Goal: Information Seeking & Learning: Compare options

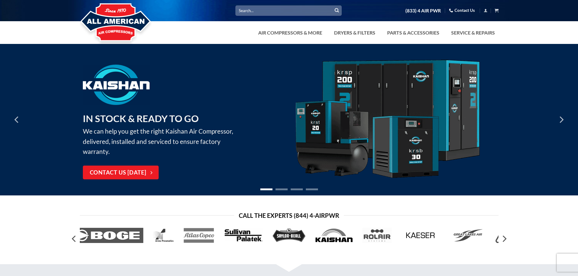
scroll to position [30, 0]
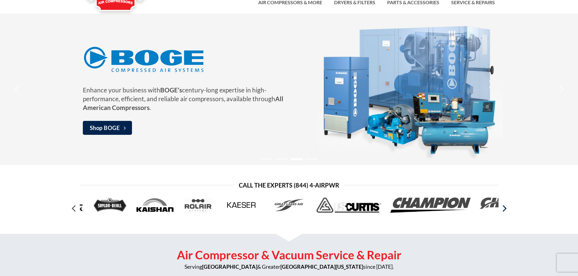
click at [504, 208] on icon "Next" at bounding box center [504, 208] width 11 height 11
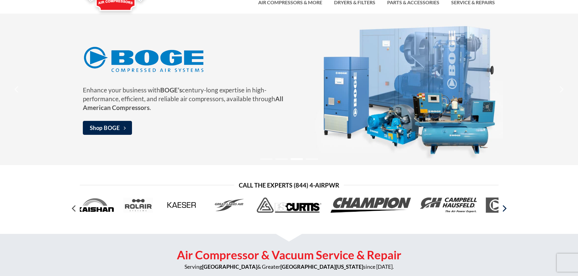
click at [504, 208] on icon "Next" at bounding box center [504, 208] width 11 height 11
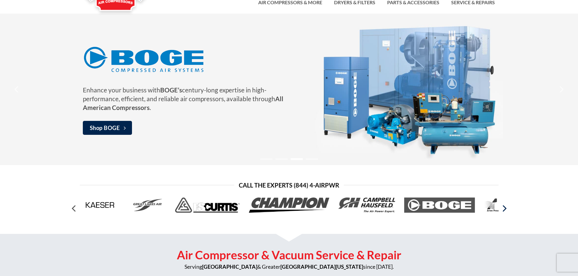
click at [504, 208] on icon "Next" at bounding box center [504, 208] width 11 height 11
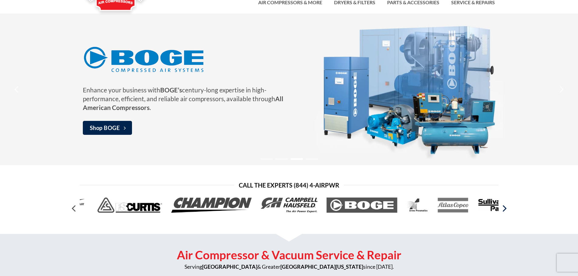
click at [504, 208] on icon "Next" at bounding box center [504, 208] width 11 height 11
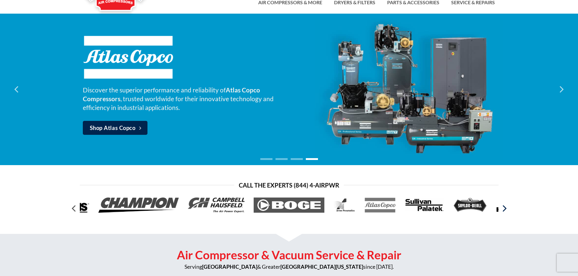
click at [504, 208] on icon "Next" at bounding box center [504, 208] width 11 height 11
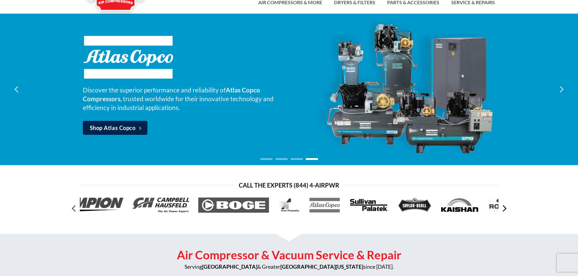
click at [504, 208] on icon "Next" at bounding box center [504, 208] width 11 height 11
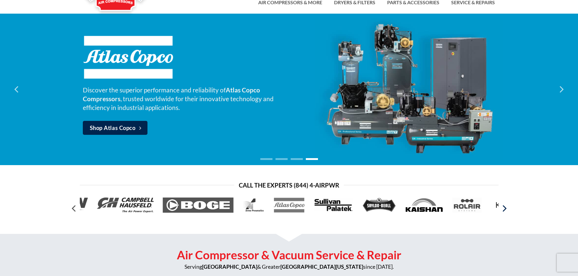
click at [504, 208] on icon "Next" at bounding box center [504, 208] width 11 height 11
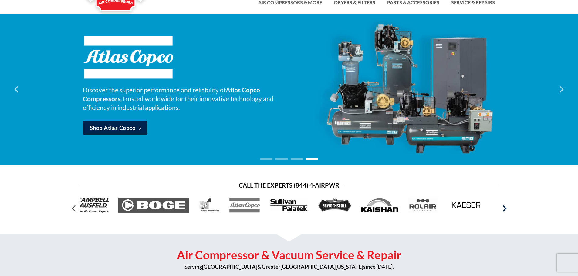
click at [504, 208] on icon "Next" at bounding box center [504, 208] width 11 height 11
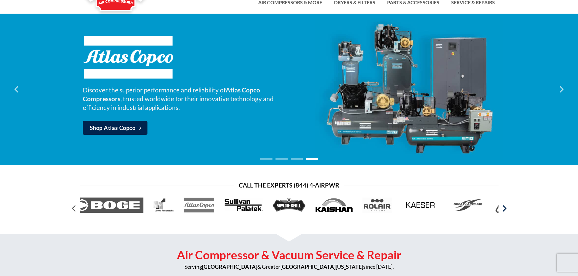
click at [504, 208] on icon "Next" at bounding box center [504, 208] width 11 height 11
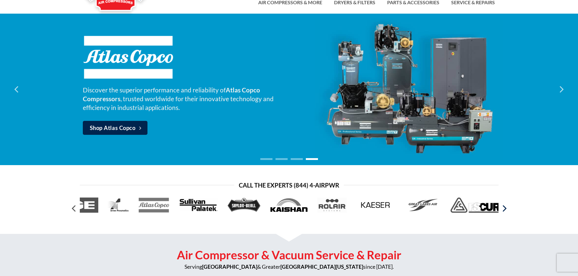
click at [504, 208] on icon "Next" at bounding box center [504, 208] width 11 height 11
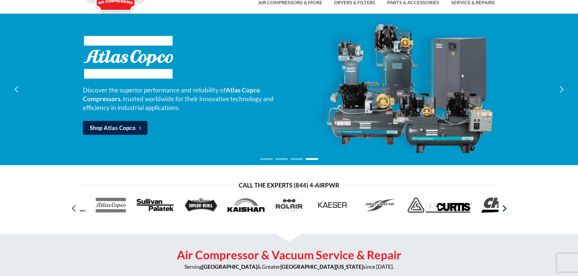
click at [504, 208] on icon "Next" at bounding box center [504, 208] width 11 height 11
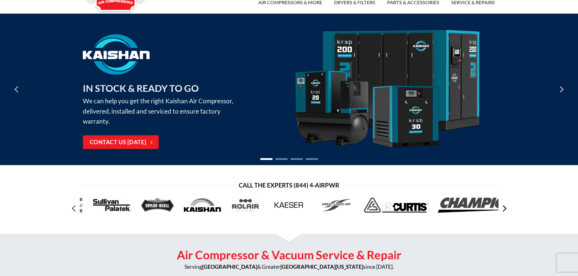
click at [504, 208] on icon "Next" at bounding box center [504, 208] width 11 height 11
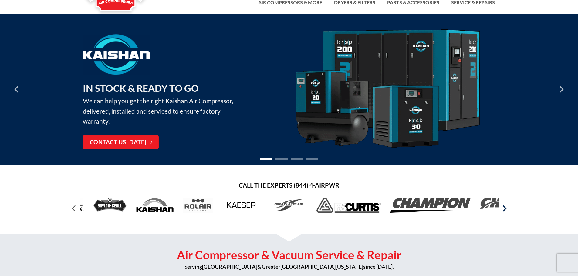
click at [504, 208] on icon "Next" at bounding box center [504, 208] width 11 height 11
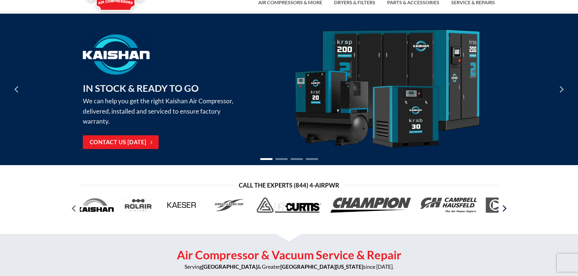
click at [504, 208] on icon "Next" at bounding box center [504, 208] width 11 height 11
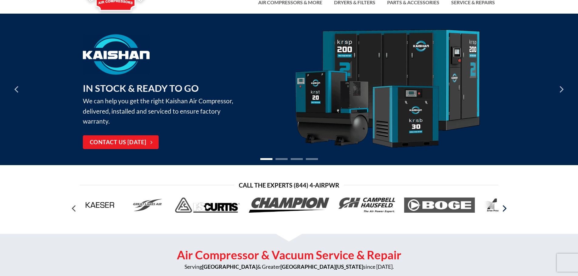
click at [504, 208] on icon "Next" at bounding box center [504, 208] width 11 height 11
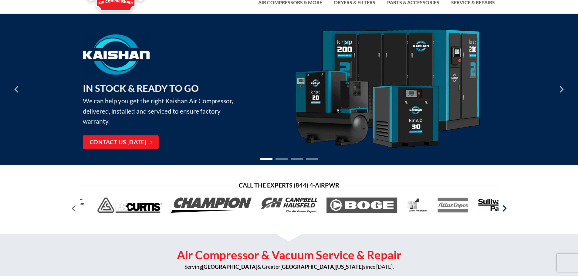
click at [504, 208] on icon "Next" at bounding box center [504, 208] width 11 height 11
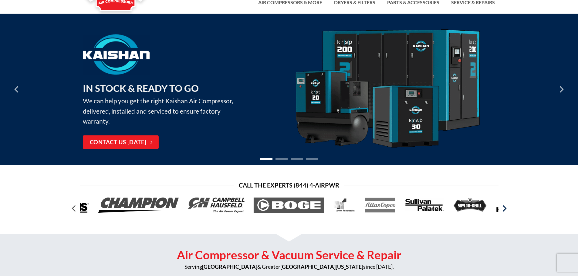
click at [504, 208] on icon "Next" at bounding box center [504, 208] width 11 height 11
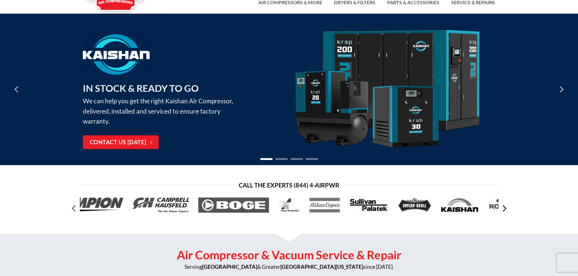
click at [504, 208] on icon "Next" at bounding box center [504, 208] width 11 height 11
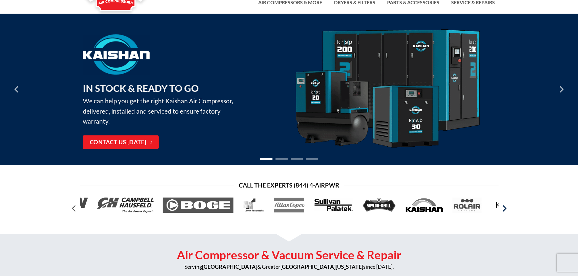
click at [504, 208] on icon "Next" at bounding box center [504, 208] width 11 height 11
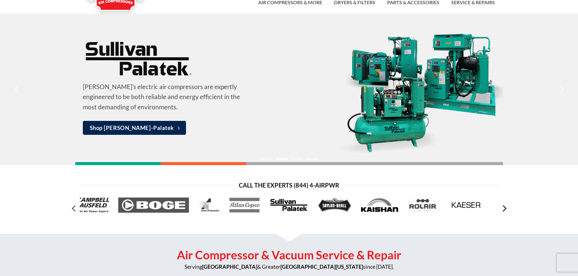
click at [504, 208] on icon "Next" at bounding box center [504, 208] width 11 height 11
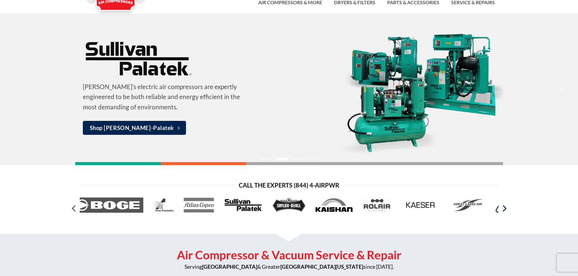
click at [504, 208] on icon "Next" at bounding box center [504, 208] width 11 height 11
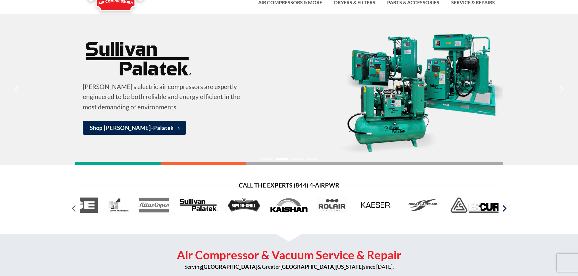
click at [504, 208] on icon "Next" at bounding box center [504, 208] width 11 height 11
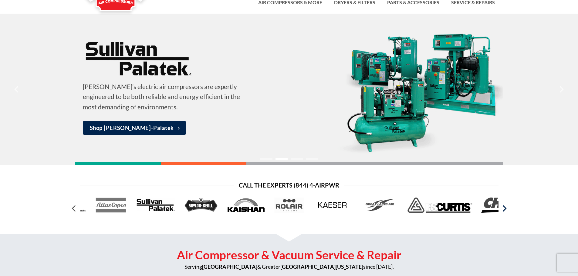
click at [504, 208] on icon "Next" at bounding box center [504, 208] width 11 height 11
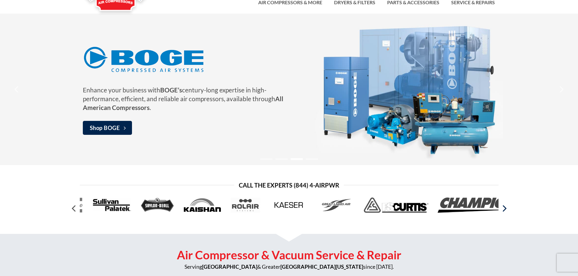
click at [504, 208] on icon "Next" at bounding box center [504, 208] width 11 height 11
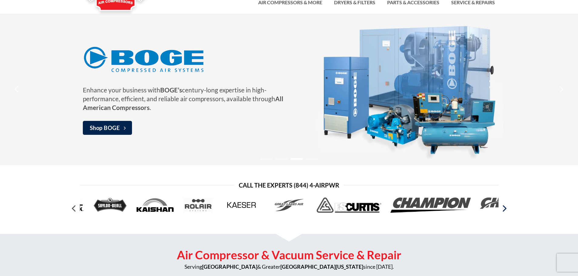
click at [504, 208] on icon "Next" at bounding box center [504, 208] width 11 height 11
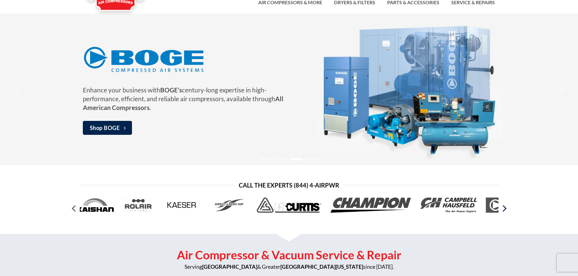
click at [504, 208] on icon "Next" at bounding box center [504, 208] width 11 height 11
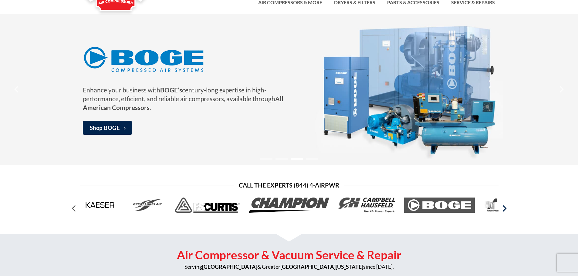
click at [504, 208] on icon "Next" at bounding box center [504, 208] width 11 height 11
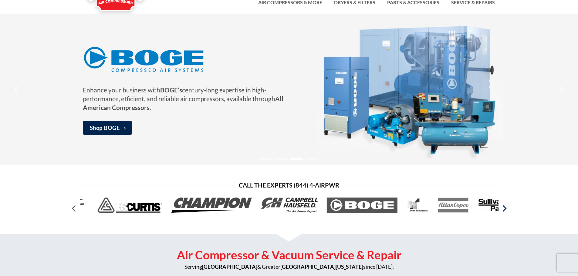
click at [504, 208] on icon "Next" at bounding box center [504, 208] width 11 height 11
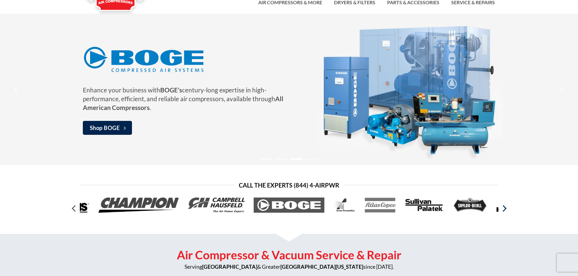
click at [504, 208] on icon "Next" at bounding box center [504, 208] width 11 height 11
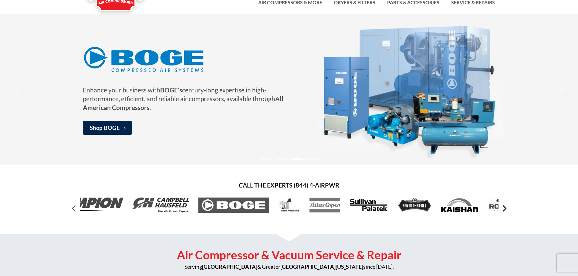
click at [504, 208] on icon "Next" at bounding box center [504, 208] width 11 height 11
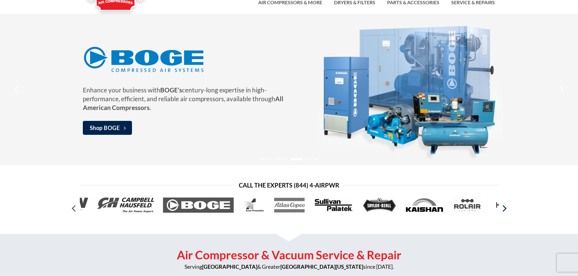
click at [504, 208] on icon "Next" at bounding box center [504, 208] width 11 height 11
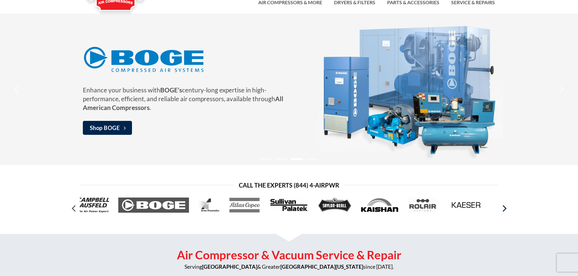
click at [504, 208] on icon "Next" at bounding box center [504, 208] width 11 height 11
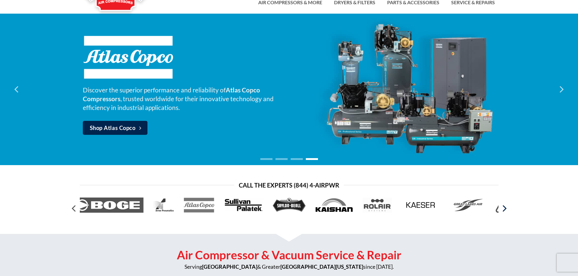
click at [504, 208] on icon "Next" at bounding box center [504, 208] width 11 height 11
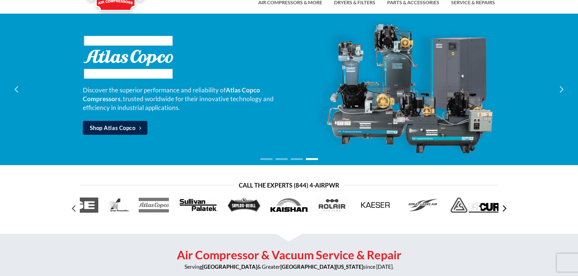
click at [504, 208] on icon "Next" at bounding box center [504, 208] width 11 height 11
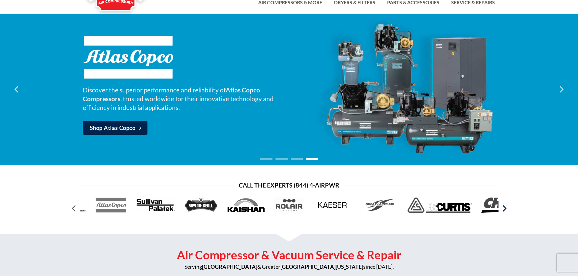
click at [504, 208] on icon "Next" at bounding box center [504, 208] width 11 height 11
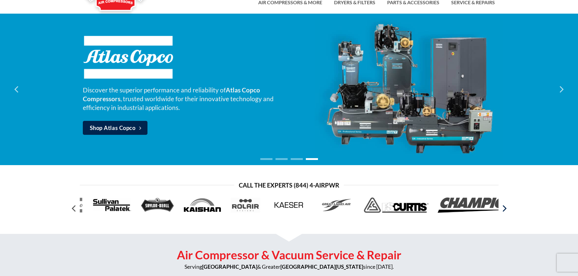
click at [504, 208] on icon "Next" at bounding box center [504, 208] width 11 height 11
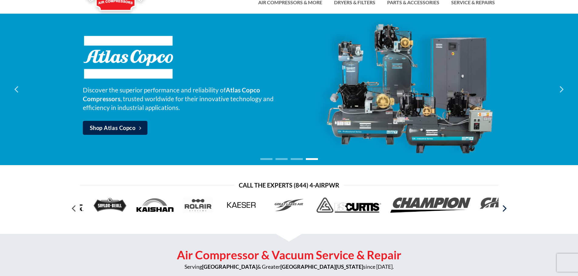
click at [504, 208] on icon "Next" at bounding box center [504, 208] width 11 height 11
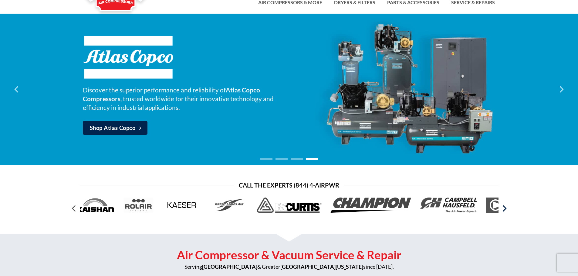
click at [504, 208] on icon "Next" at bounding box center [504, 208] width 11 height 11
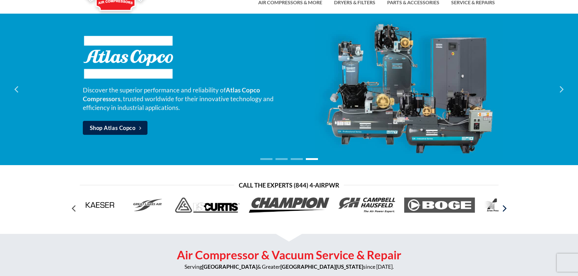
click at [504, 208] on icon "Next" at bounding box center [504, 208] width 11 height 11
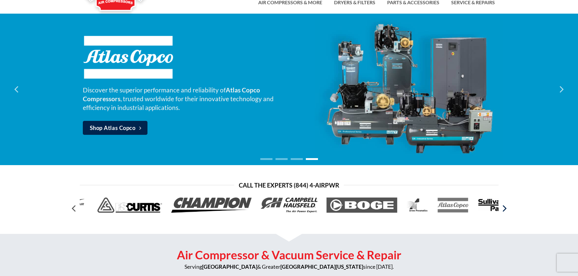
click at [504, 208] on icon "Next" at bounding box center [504, 208] width 11 height 11
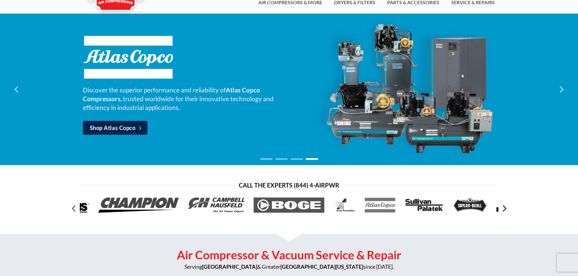
click at [504, 208] on icon "Next" at bounding box center [504, 208] width 11 height 11
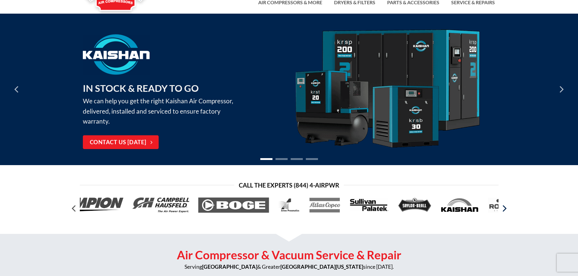
click at [504, 208] on icon "Next" at bounding box center [504, 208] width 11 height 11
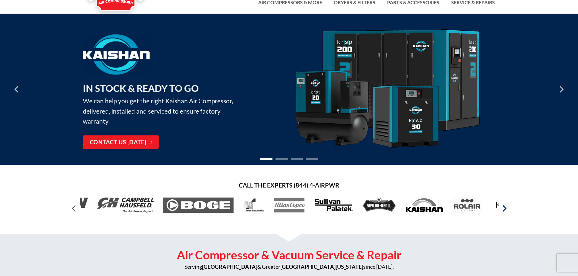
click at [504, 208] on icon "Next" at bounding box center [504, 208] width 11 height 11
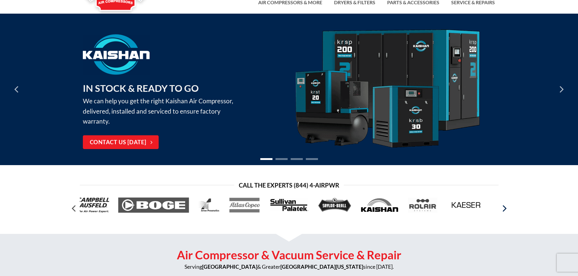
click at [504, 208] on icon "Next" at bounding box center [504, 208] width 11 height 11
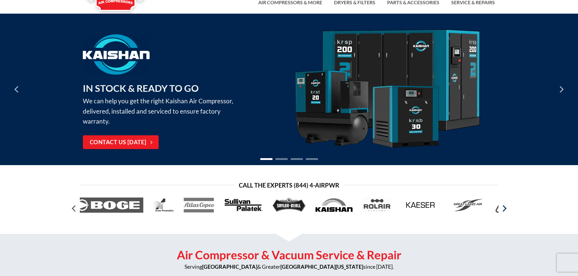
click at [504, 208] on icon "Next" at bounding box center [504, 208] width 11 height 11
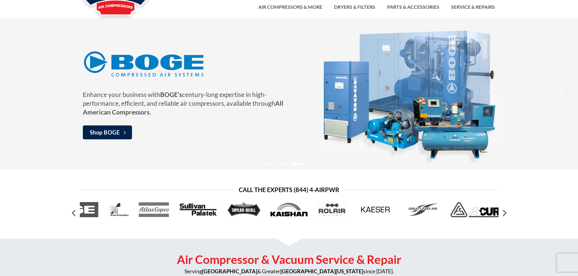
scroll to position [0, 0]
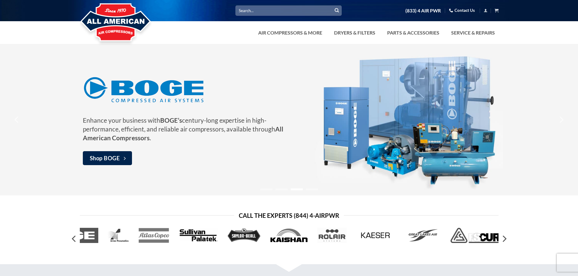
click at [340, 144] on img at bounding box center [409, 119] width 188 height 147
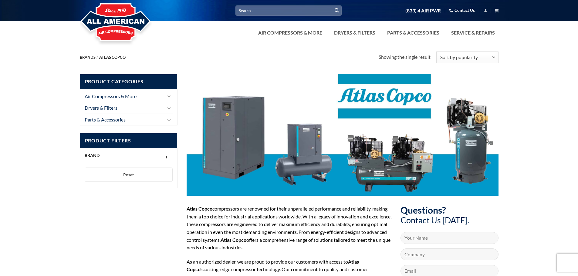
click at [245, 13] on input "Search for:" at bounding box center [288, 10] width 106 height 10
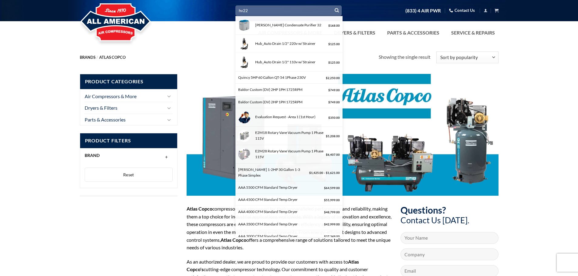
click at [252, 12] on input "hv22" at bounding box center [288, 10] width 106 height 10
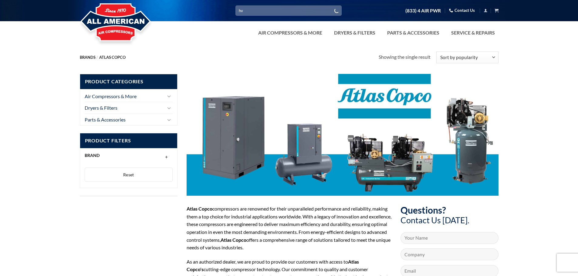
type input "h"
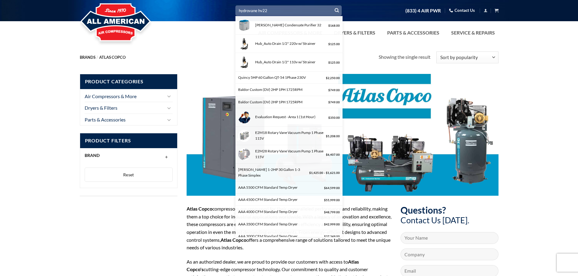
type input "hydrovane hv22"
click at [337, 10] on icon "Submit" at bounding box center [337, 10] width 4 height 5
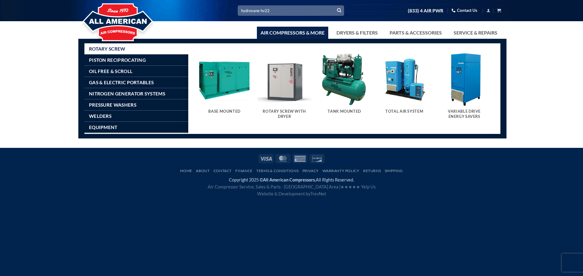
click at [297, 32] on link "Air Compressors & More" at bounding box center [292, 33] width 71 height 12
click at [108, 49] on span "Rotary Screw" at bounding box center [107, 48] width 36 height 5
click at [466, 92] on img "Visit product category Variable Drive Energy Savers" at bounding box center [464, 79] width 54 height 54
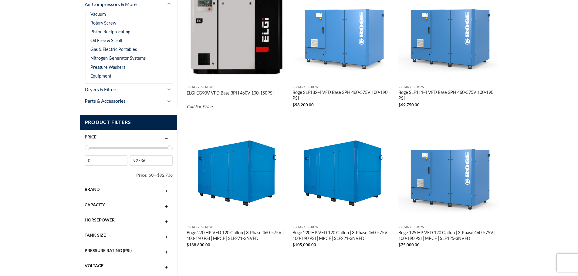
scroll to position [182, 0]
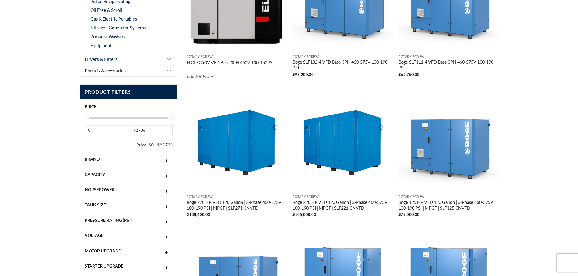
click at [95, 157] on span "Brand" at bounding box center [92, 159] width 15 height 5
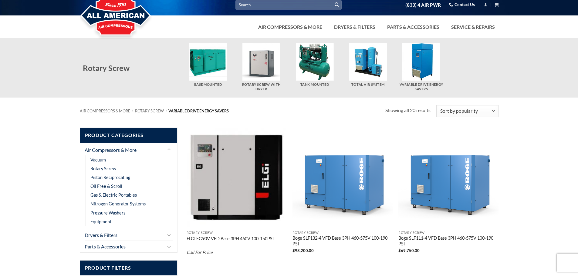
scroll to position [0, 0]
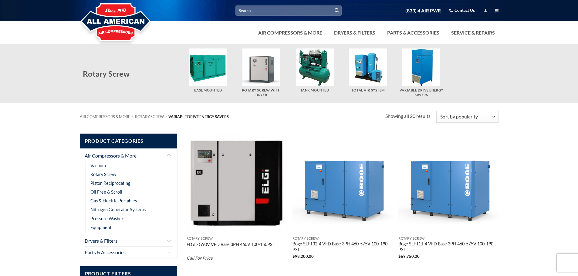
click at [263, 68] on img "Visit product category Rotary Screw With Dryer" at bounding box center [261, 68] width 38 height 38
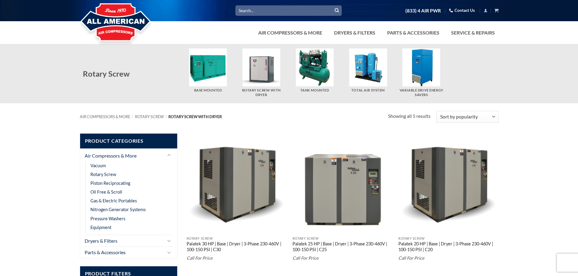
click at [371, 73] on img "Visit product category Total Air System" at bounding box center [368, 68] width 38 height 38
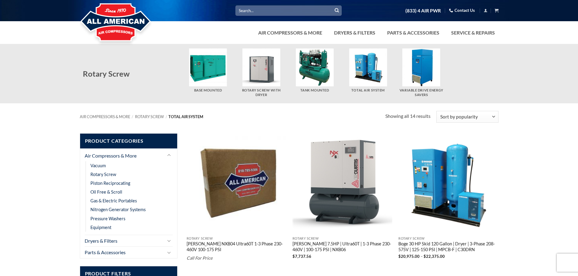
click at [422, 69] on img "Visit product category Variable Drive Energy Savers" at bounding box center [421, 68] width 38 height 38
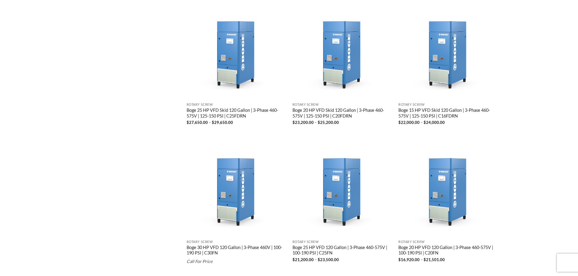
scroll to position [698, 0]
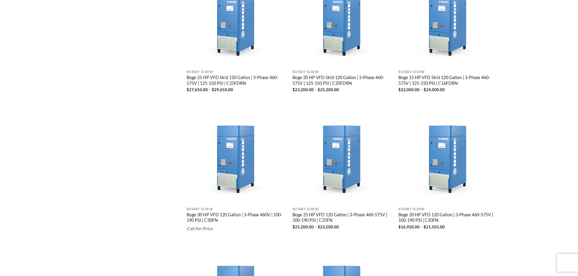
drag, startPoint x: 0, startPoint y: 0, endPoint x: 422, endPoint y: 69, distance: 427.3
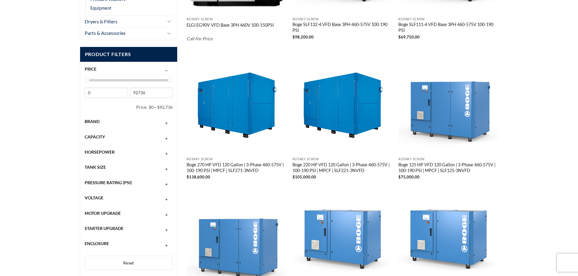
scroll to position [189, 0]
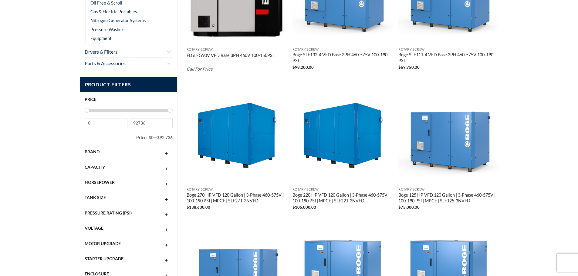
click at [97, 154] on span "Brand" at bounding box center [92, 151] width 15 height 5
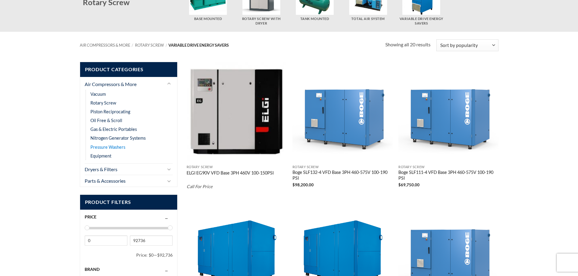
scroll to position [68, 0]
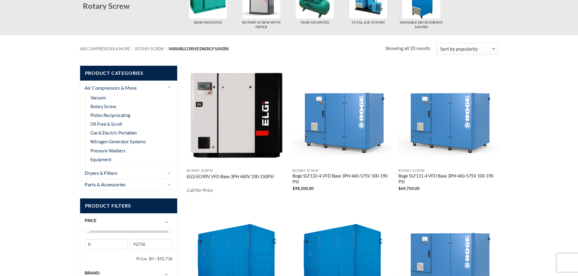
click at [241, 154] on img "ELGI EG90V VFD Base 3PH 460V 100-150PSI" at bounding box center [237, 116] width 100 height 100
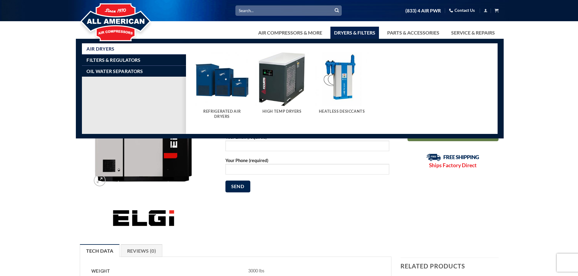
click at [349, 33] on link "Dryers & Filters" at bounding box center [354, 33] width 49 height 12
click at [350, 32] on link "Dryers & Filters" at bounding box center [354, 33] width 49 height 12
click at [221, 88] on img "Visit product category Refrigerated Air Dryers" at bounding box center [222, 79] width 54 height 54
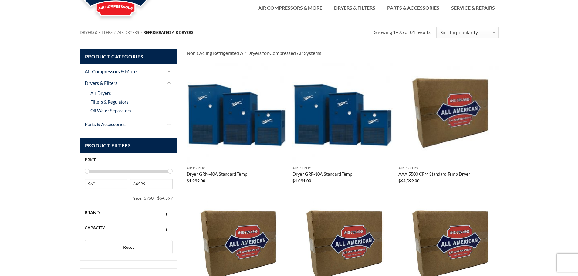
scroll to position [15, 0]
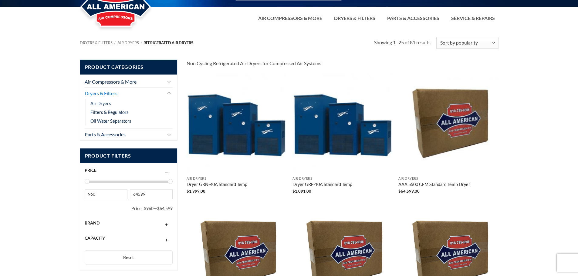
click at [113, 95] on link "Dryers & Filters" at bounding box center [124, 94] width 79 height 12
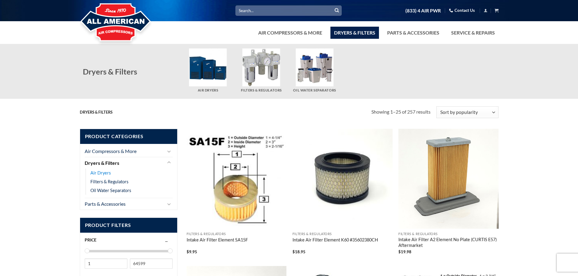
click at [98, 173] on link "Air Dryers" at bounding box center [100, 173] width 20 height 9
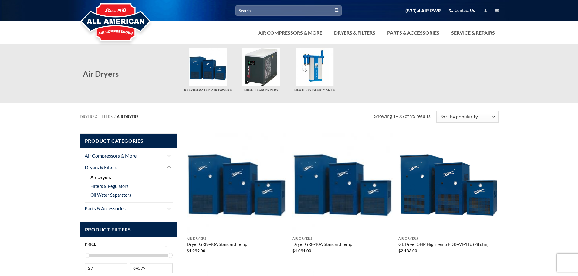
click at [250, 12] on input "Search for:" at bounding box center [288, 10] width 106 height 10
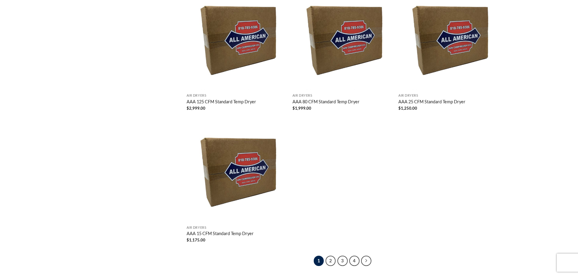
scroll to position [1122, 0]
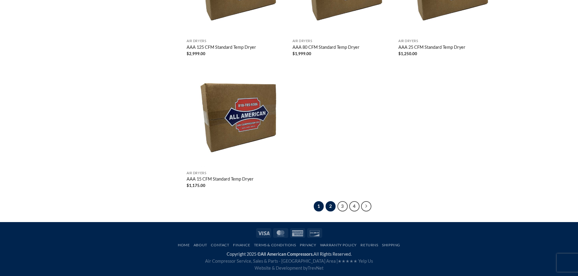
type input "keshan"
click at [331, 205] on link "2" at bounding box center [331, 206] width 10 height 10
